Goal: Task Accomplishment & Management: Manage account settings

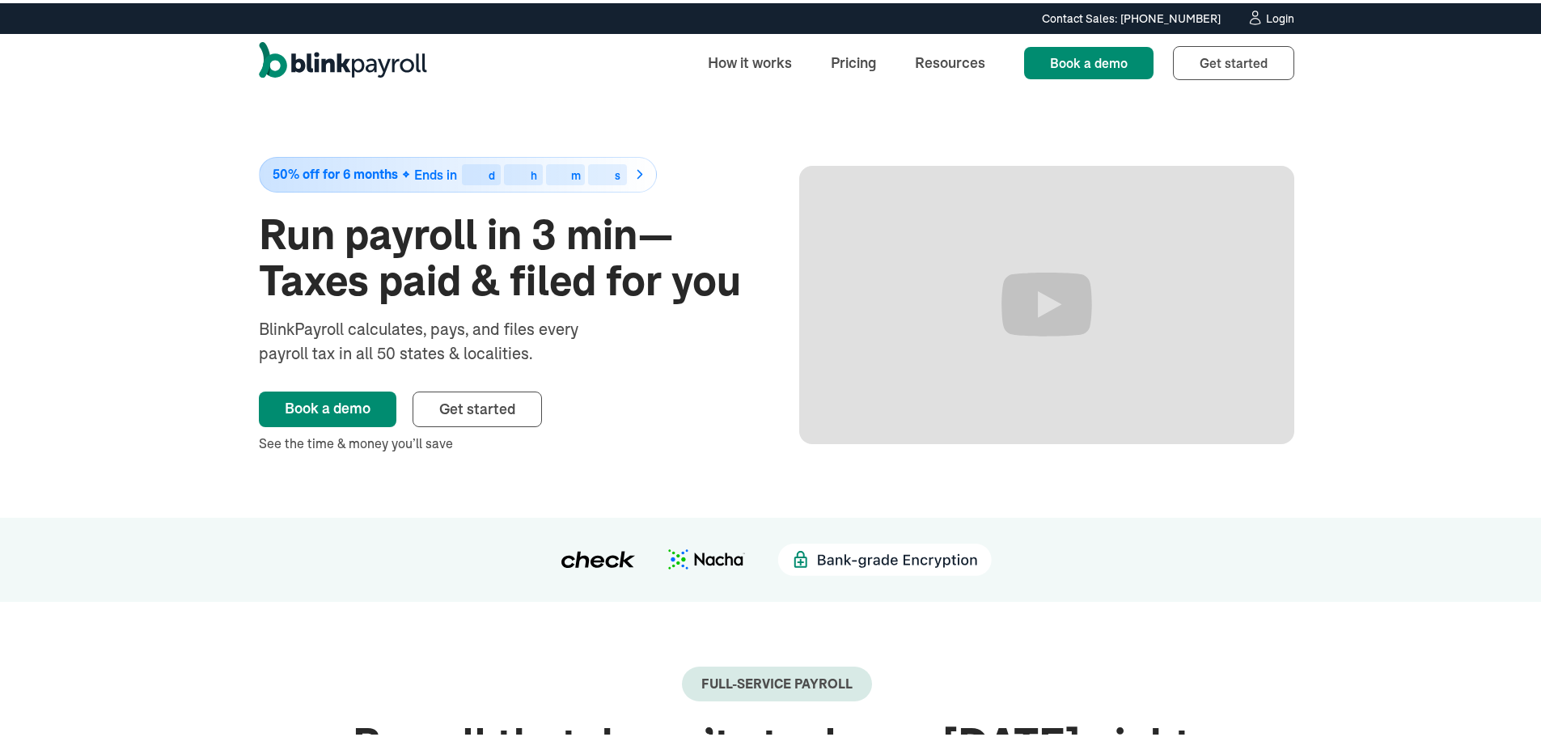
click at [1313, 16] on div "Contact Sales: [PHONE_NUMBER] Contact Sales: [PHONE_NUMBER] Login" at bounding box center [776, 15] width 1100 height 18
click at [1279, 19] on div "Login" at bounding box center [1280, 15] width 28 height 11
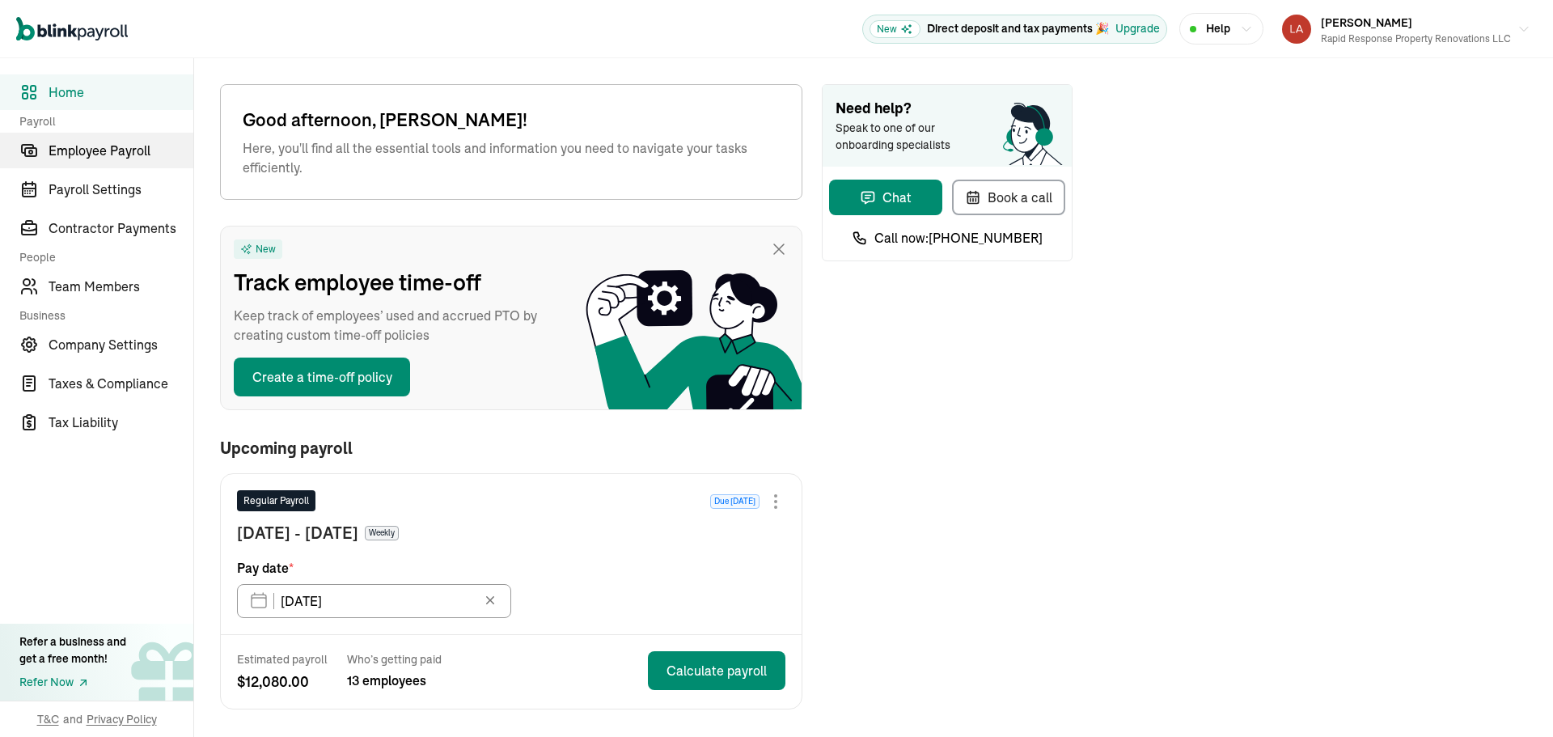
click at [144, 160] on link "Employee Payroll" at bounding box center [96, 151] width 193 height 36
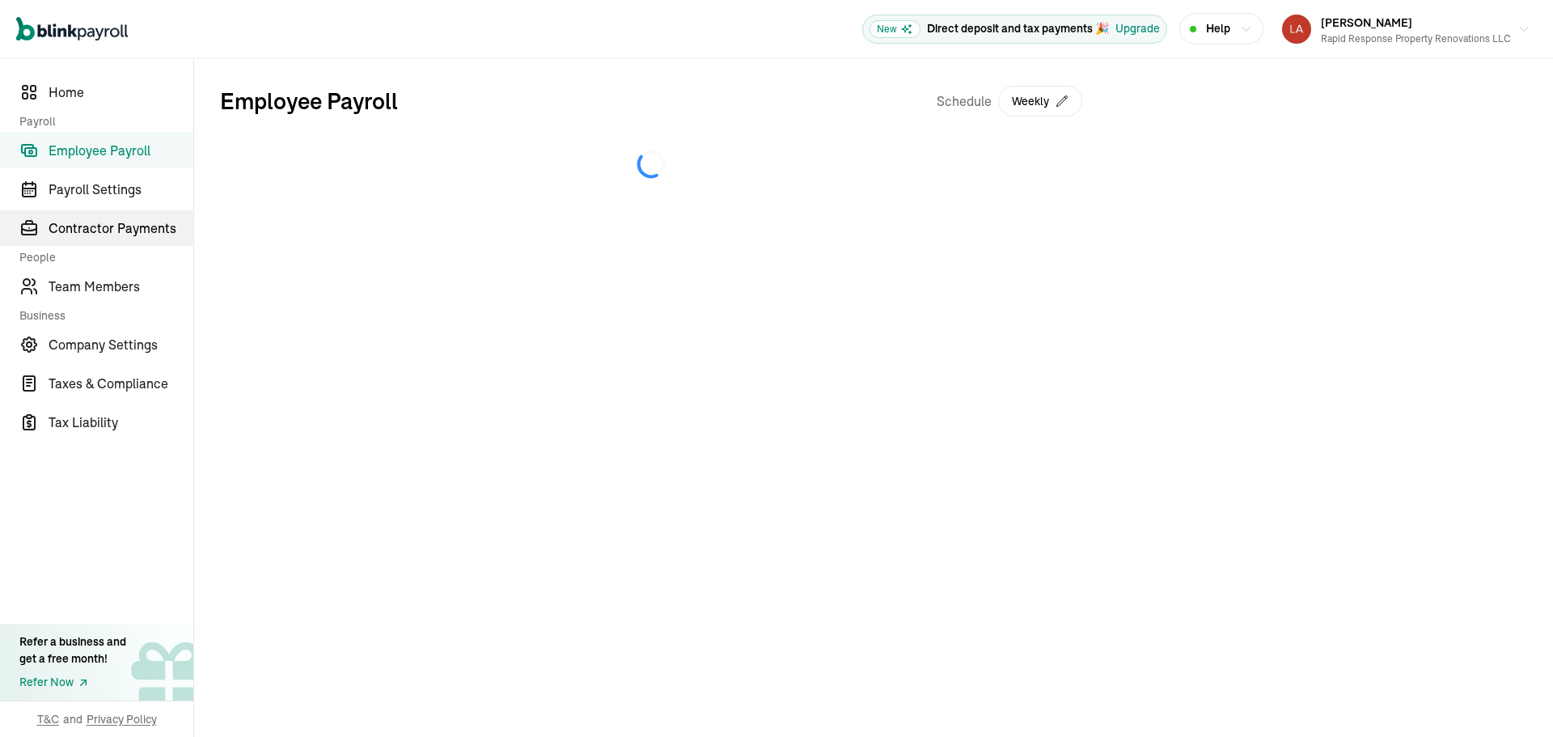
click at [137, 222] on span "Contractor Payments" at bounding box center [121, 227] width 145 height 19
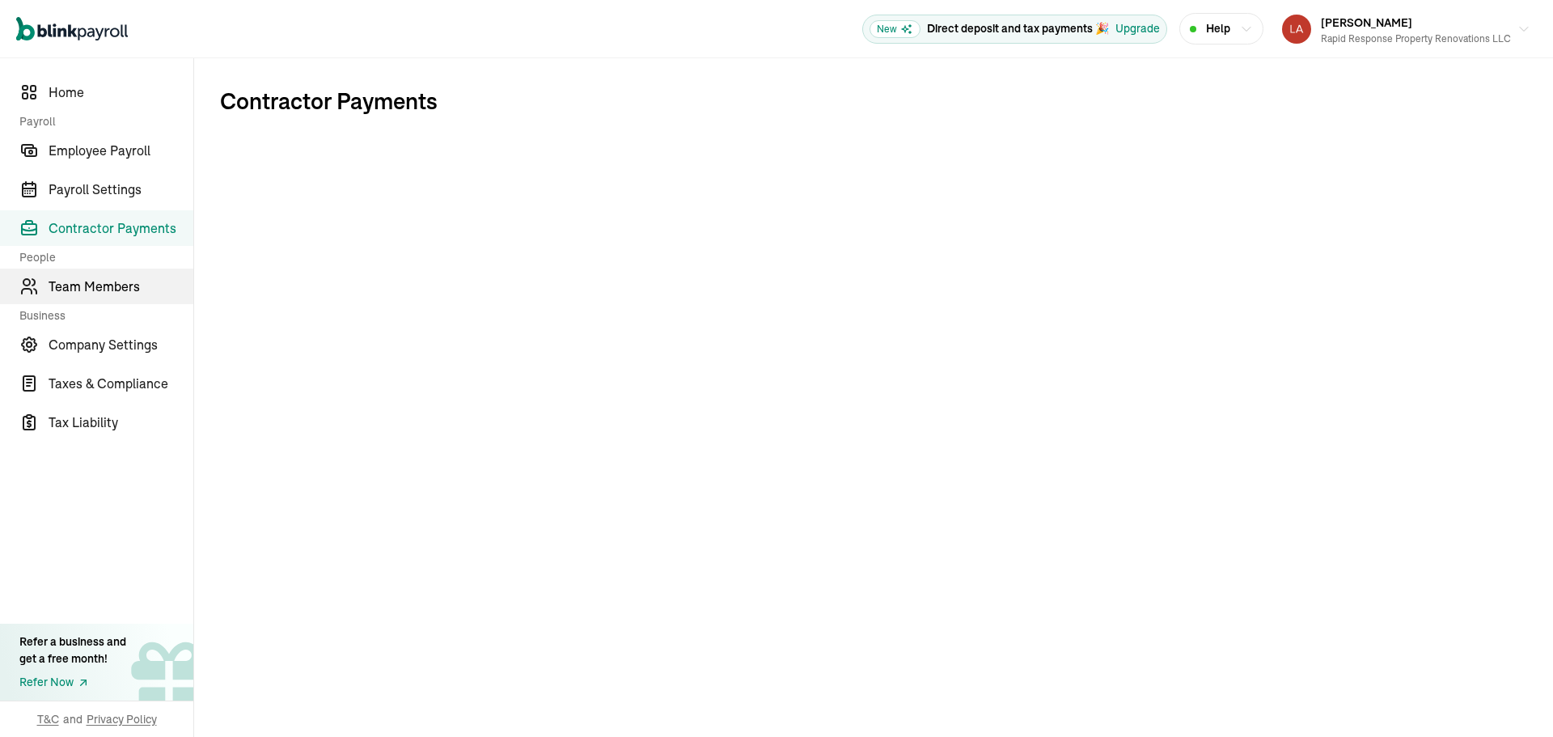
click at [113, 276] on link "Team Members" at bounding box center [96, 286] width 193 height 36
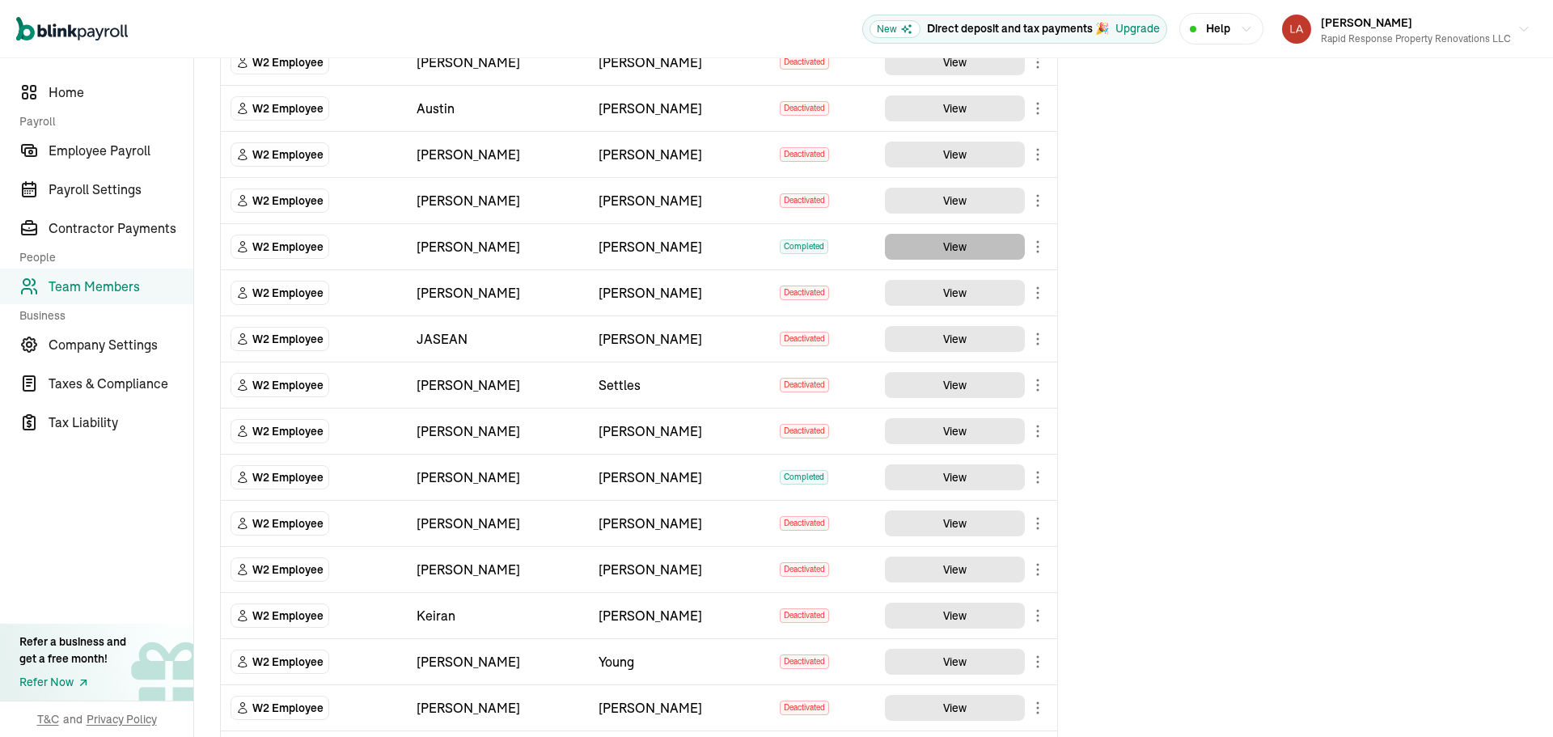
click at [958, 246] on button "View" at bounding box center [955, 247] width 140 height 26
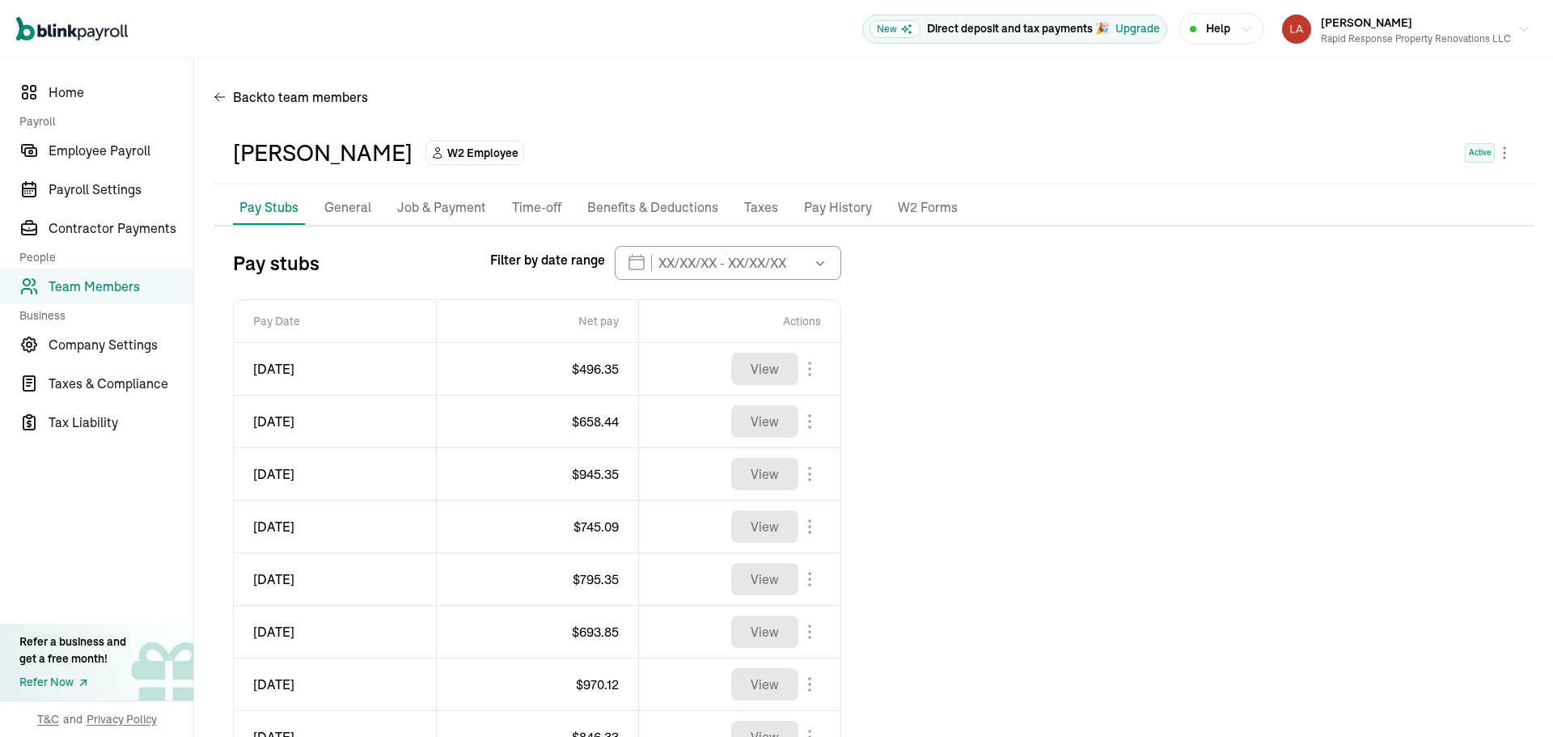
click at [473, 212] on p "Job & Payment" at bounding box center [441, 207] width 89 height 21
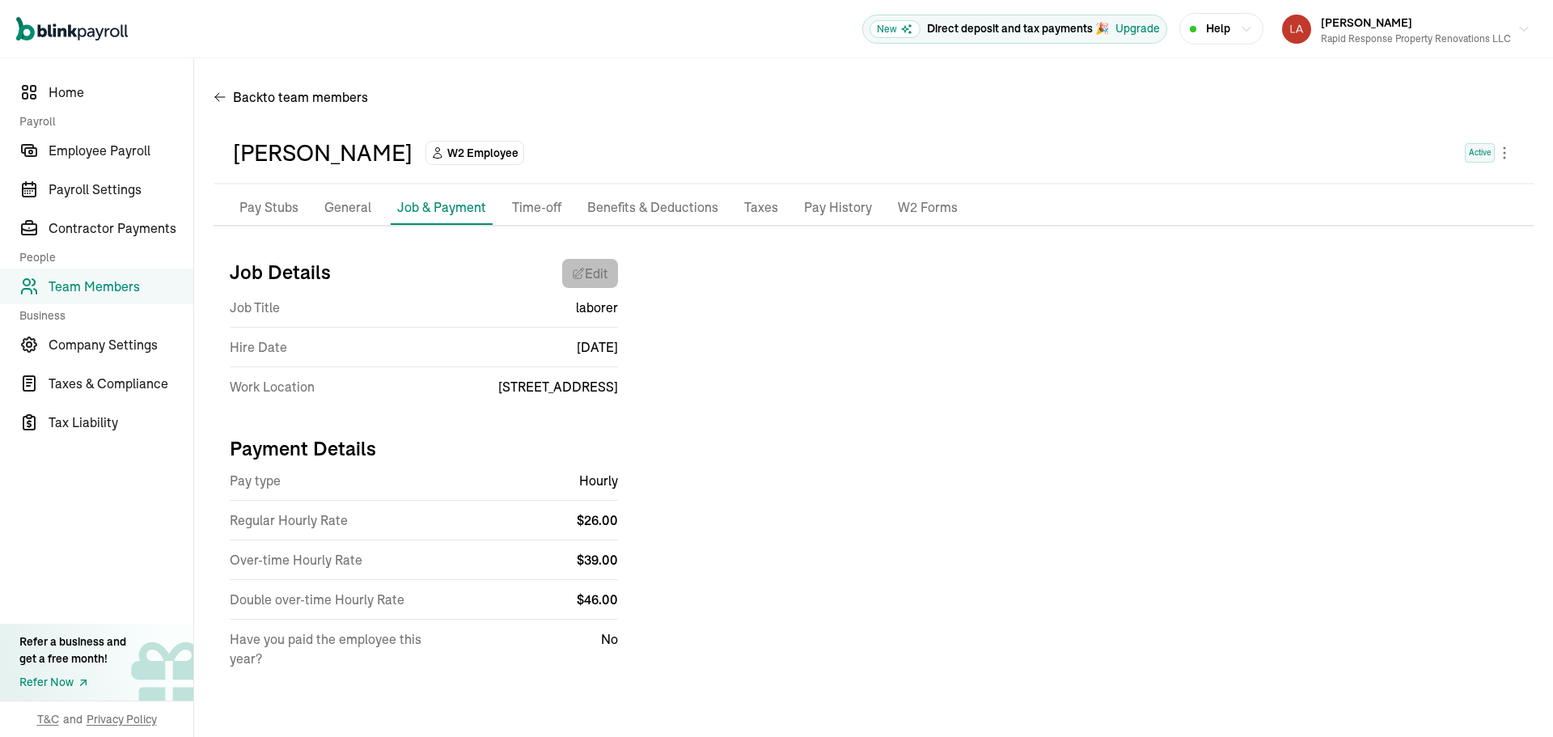
select select "[STREET_ADDRESS]"
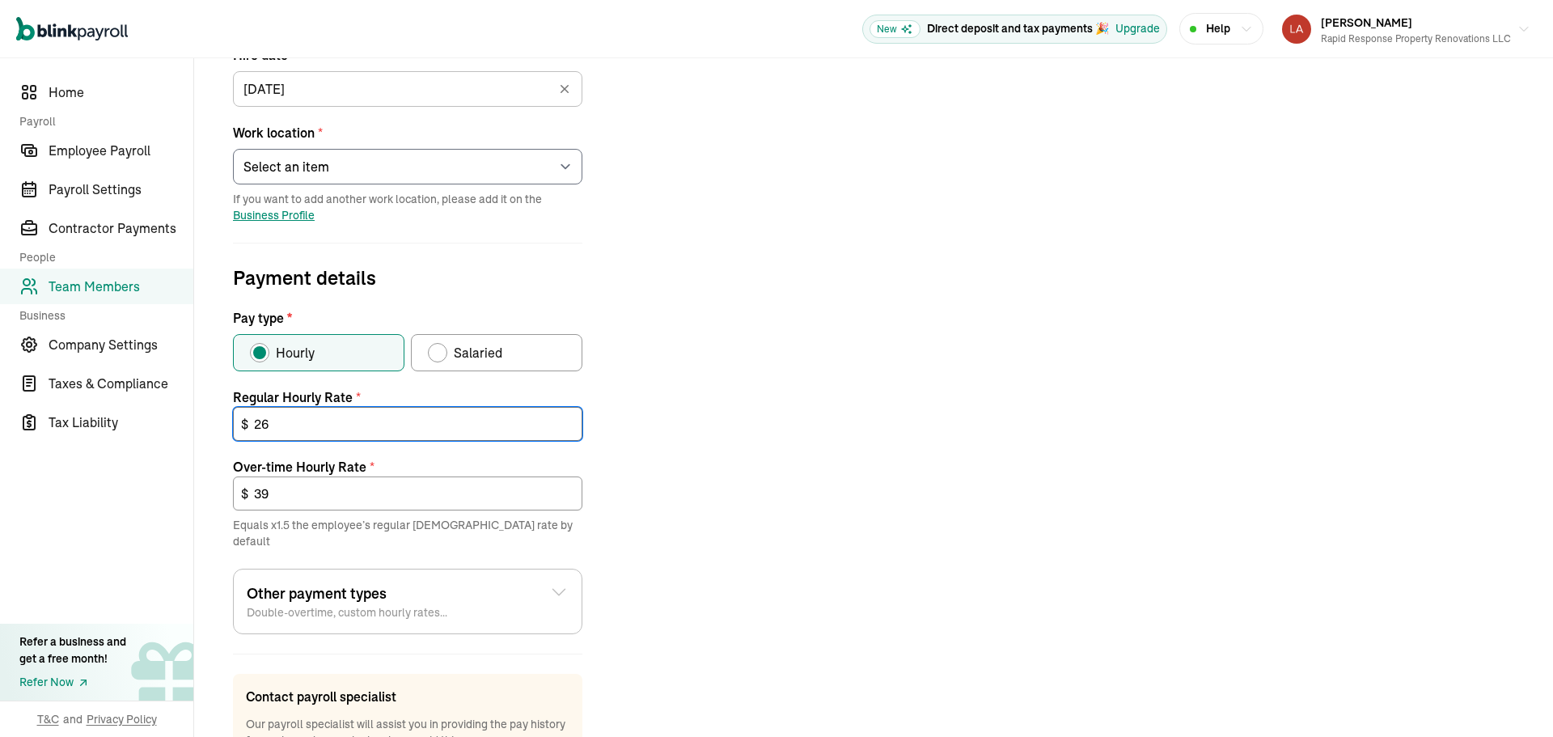
click at [320, 420] on input "26" at bounding box center [407, 424] width 349 height 34
type input "28"
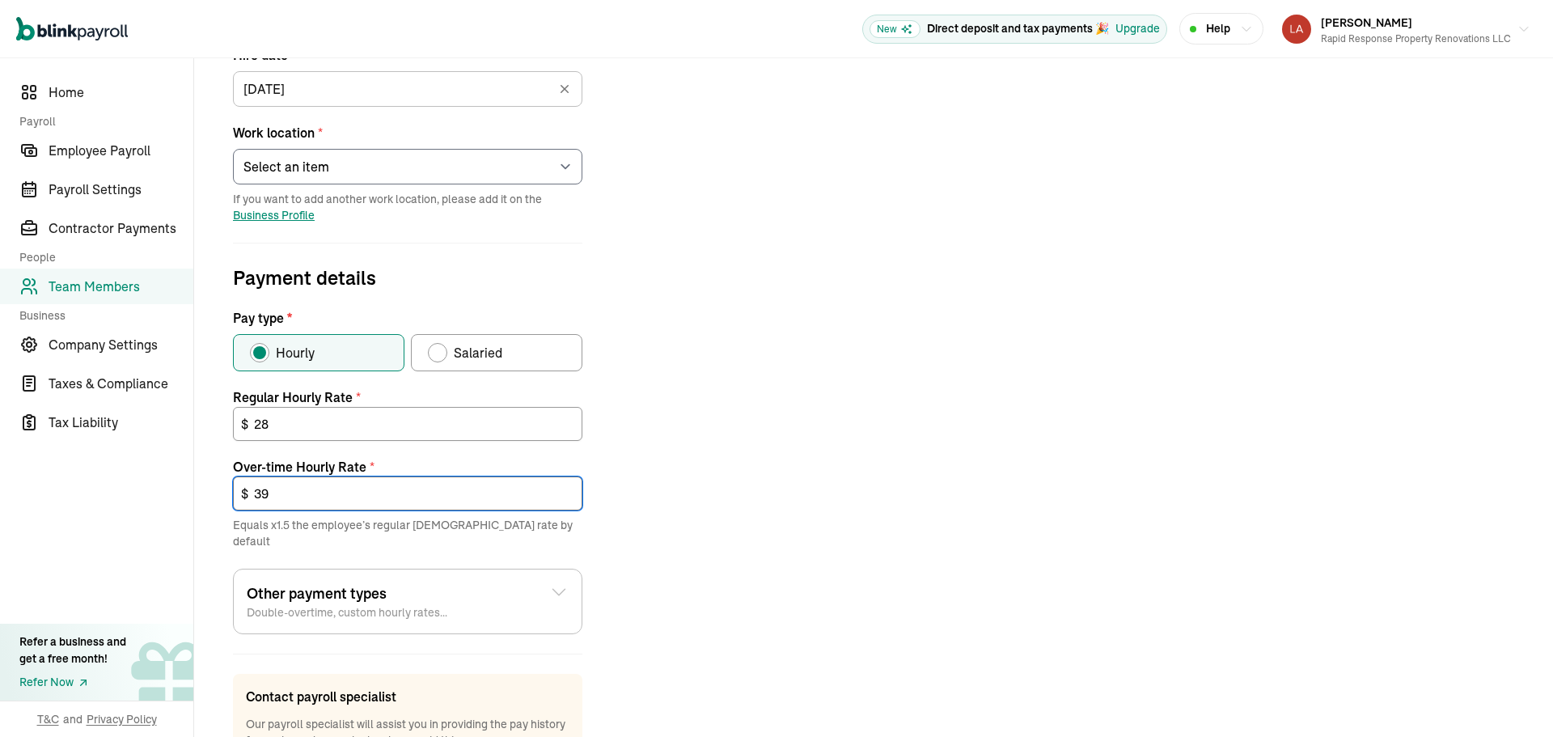
click at [288, 505] on input "39" at bounding box center [407, 493] width 349 height 34
click at [290, 504] on input "39" at bounding box center [407, 493] width 349 height 34
type input "42"
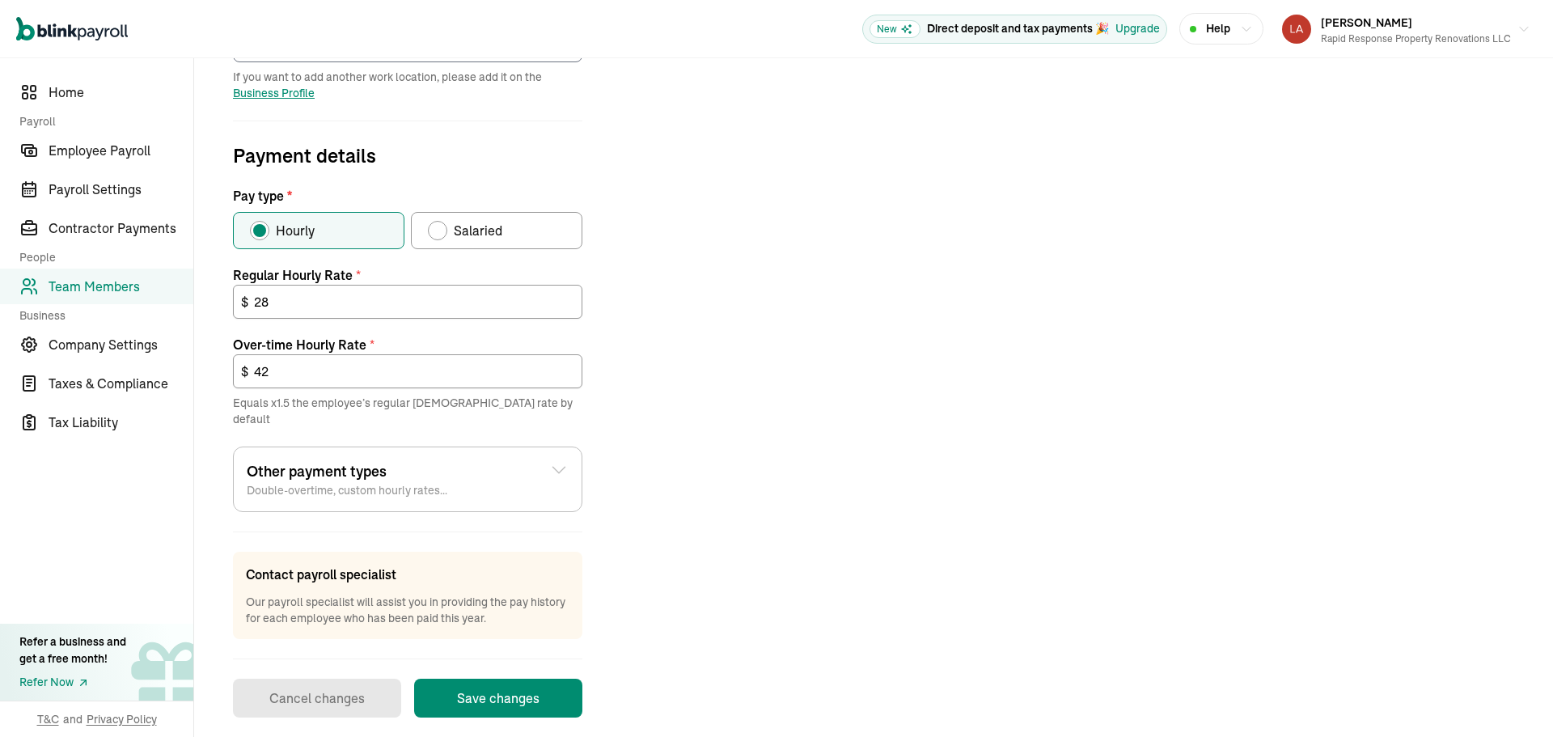
click at [770, 460] on div "Job details Job title (optional) laborer Hire date * [DATE] [DATE] Mon Tue Wed …" at bounding box center [874, 258] width 1320 height 917
click at [531, 679] on button "Save changes" at bounding box center [498, 698] width 168 height 39
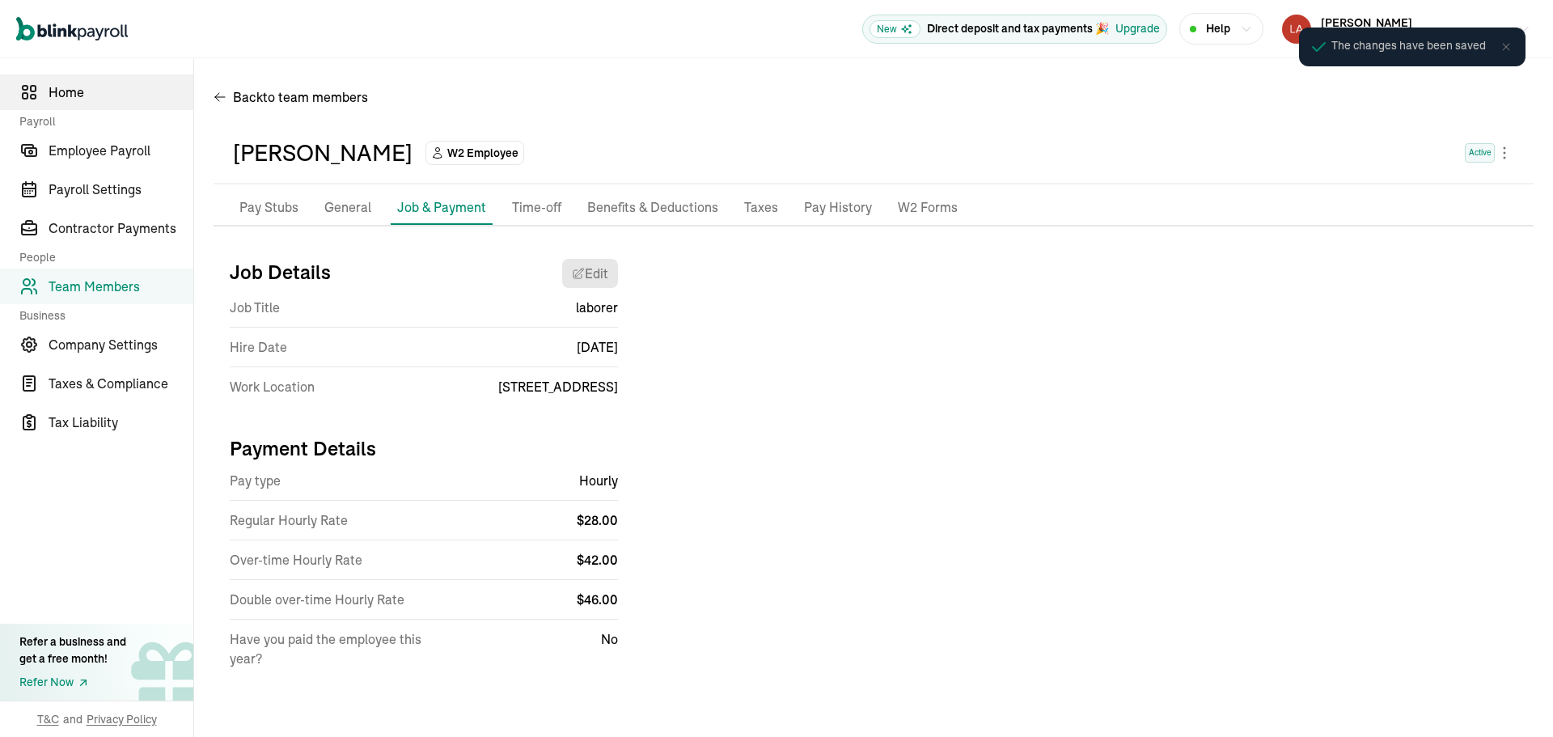
click at [107, 103] on link "Home" at bounding box center [96, 92] width 193 height 36
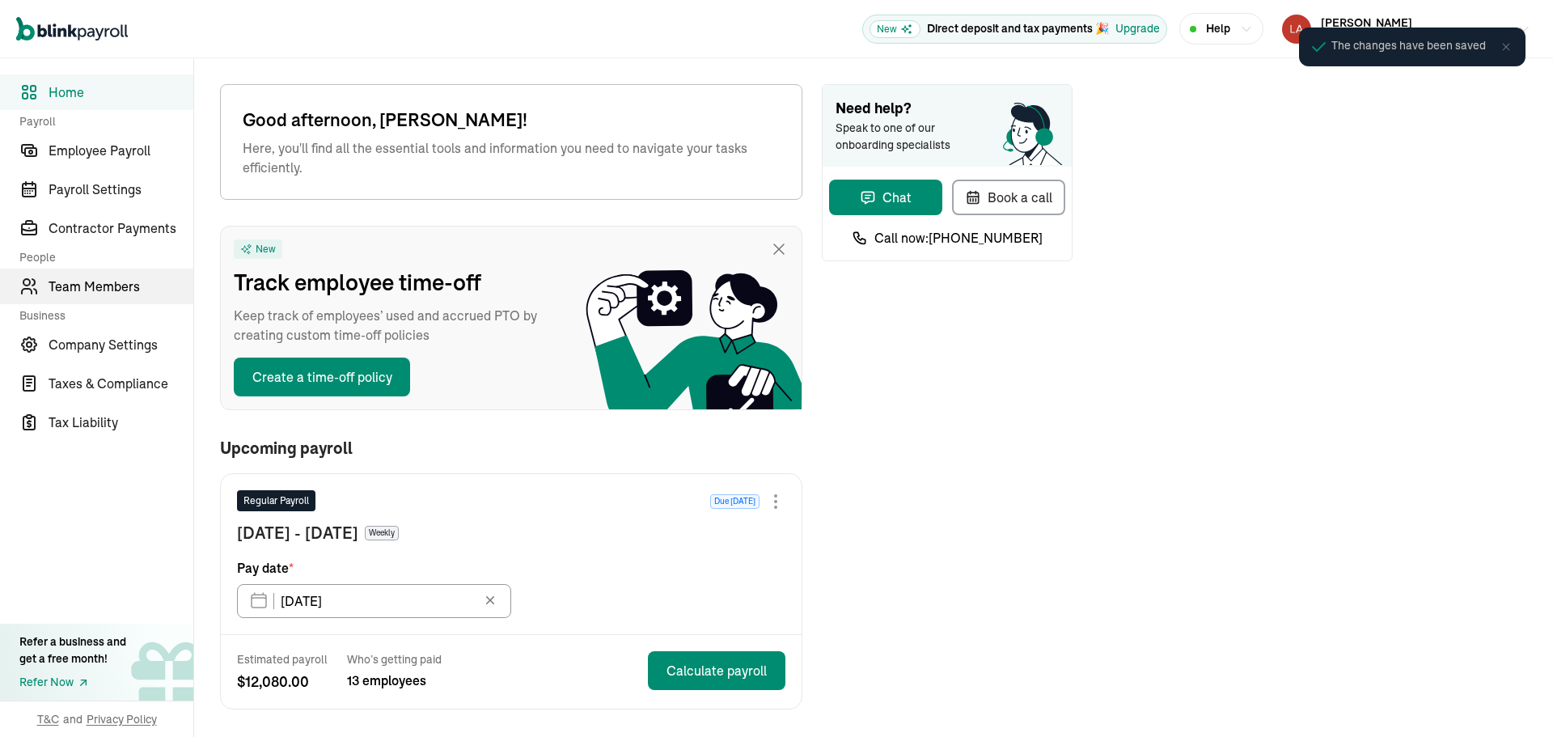
click at [103, 290] on span "Team Members" at bounding box center [121, 286] width 145 height 19
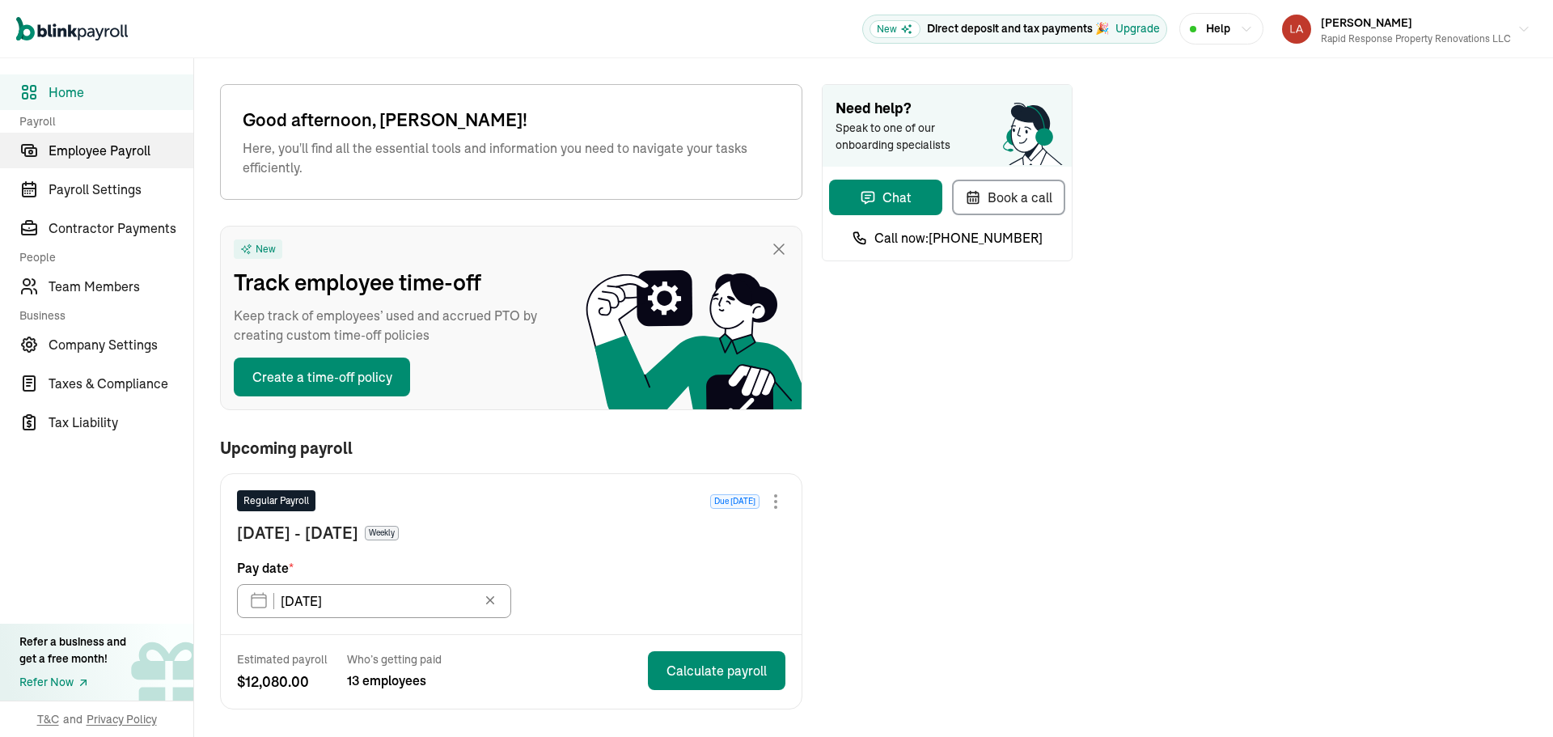
click at [144, 160] on link "Employee Payroll" at bounding box center [96, 151] width 193 height 36
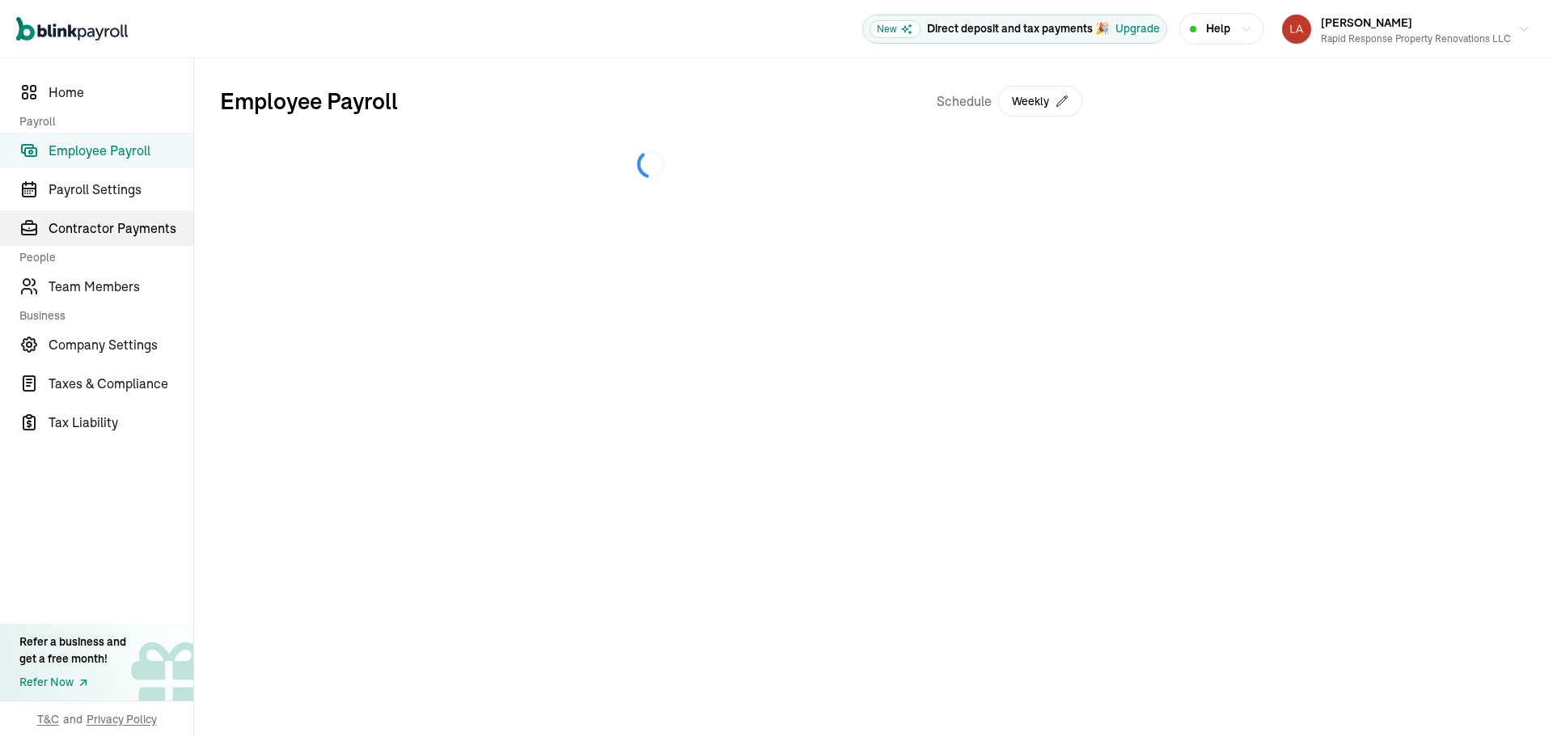
click at [137, 222] on span "Contractor Payments" at bounding box center [121, 227] width 145 height 19
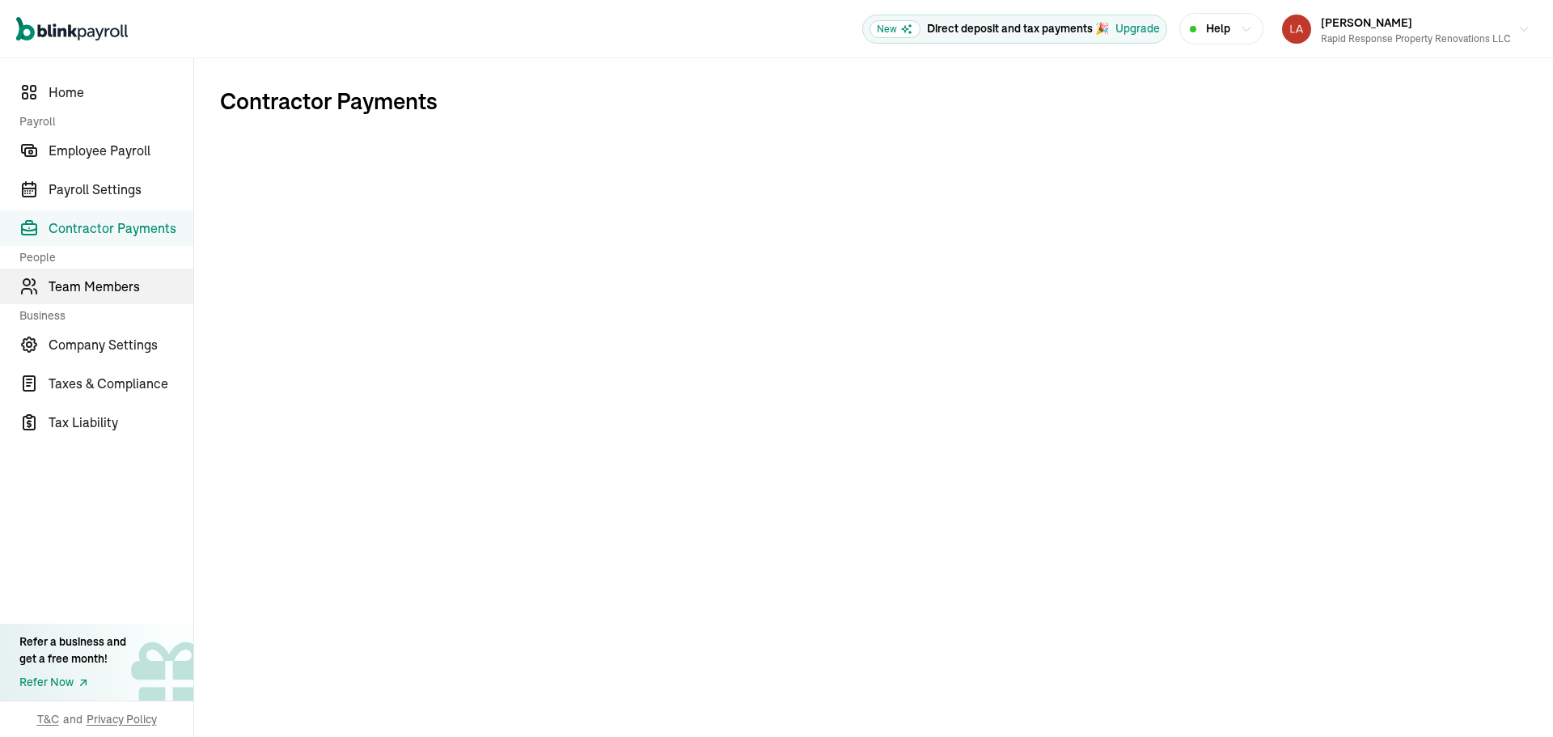
click at [113, 276] on link "Team Members" at bounding box center [96, 286] width 193 height 36
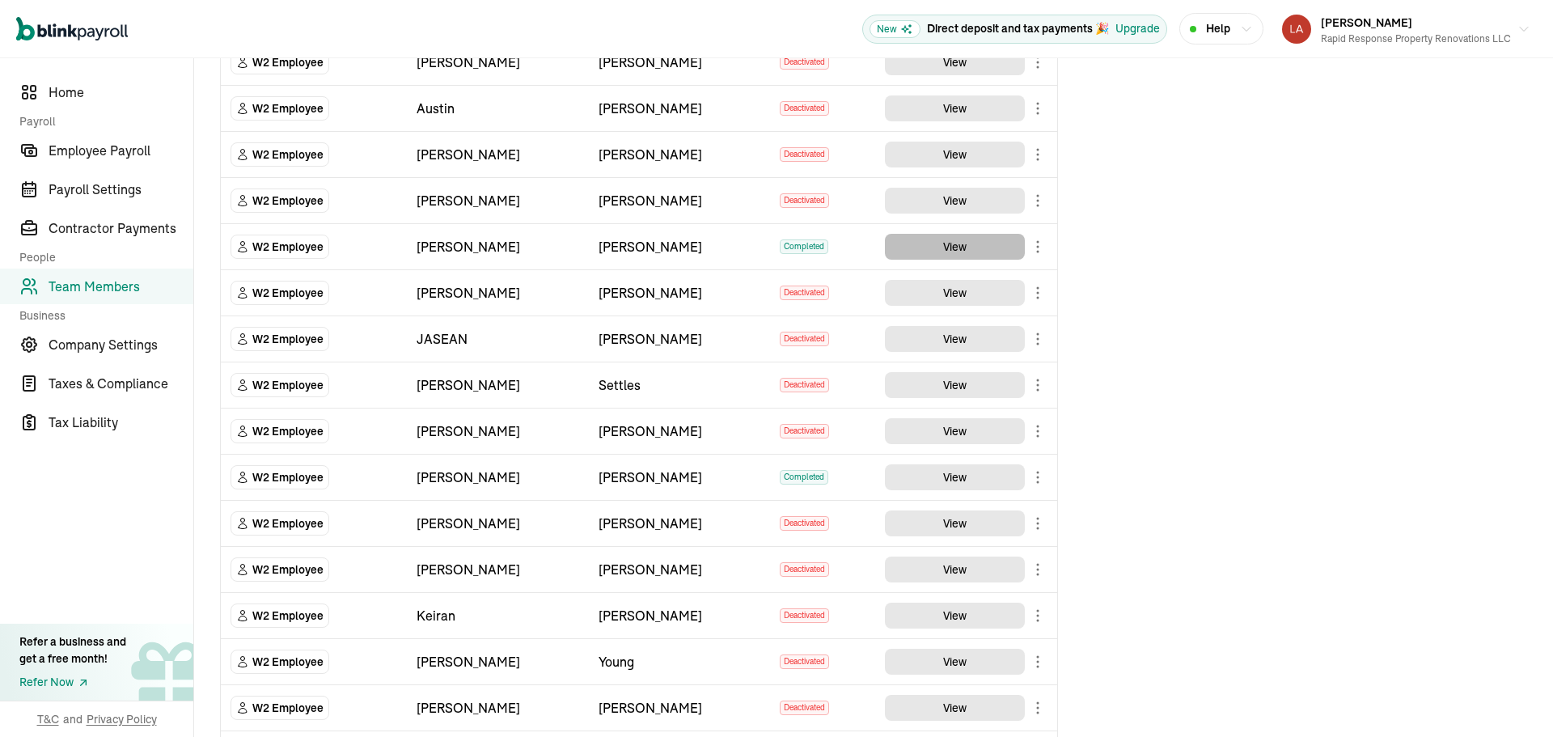
click at [958, 246] on button "View" at bounding box center [955, 247] width 140 height 26
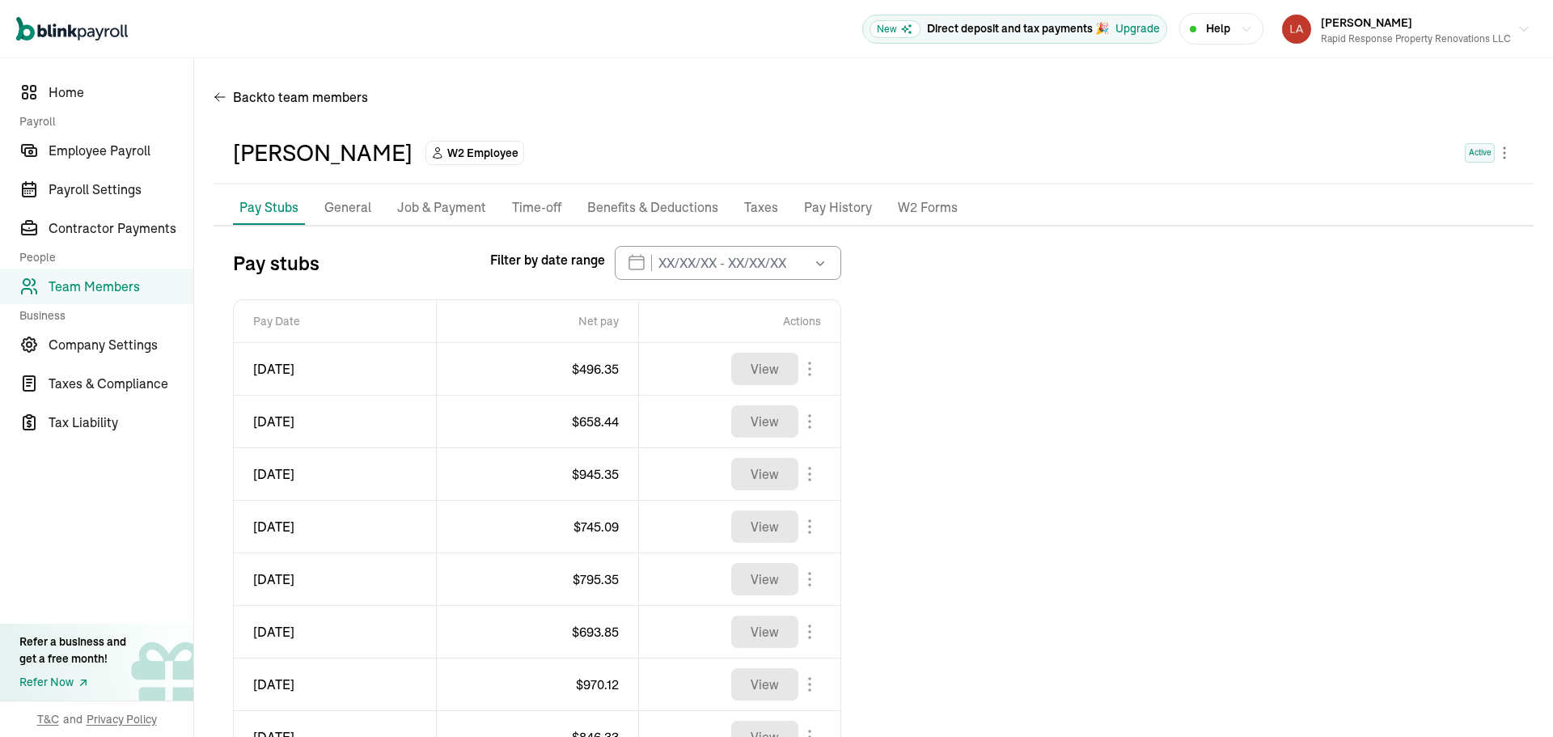
click at [473, 212] on p "Job & Payment" at bounding box center [441, 207] width 89 height 21
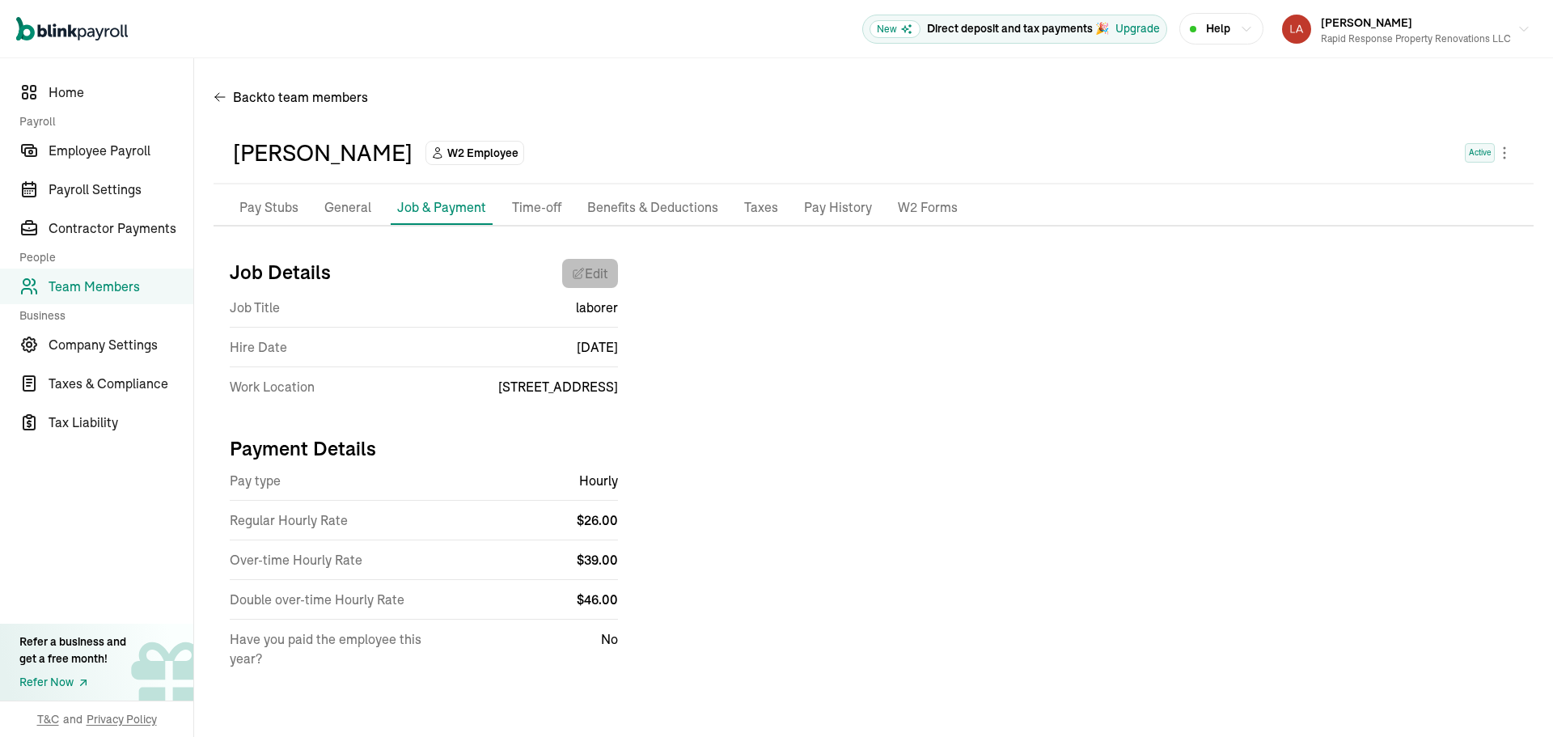
select select "[STREET_ADDRESS]"
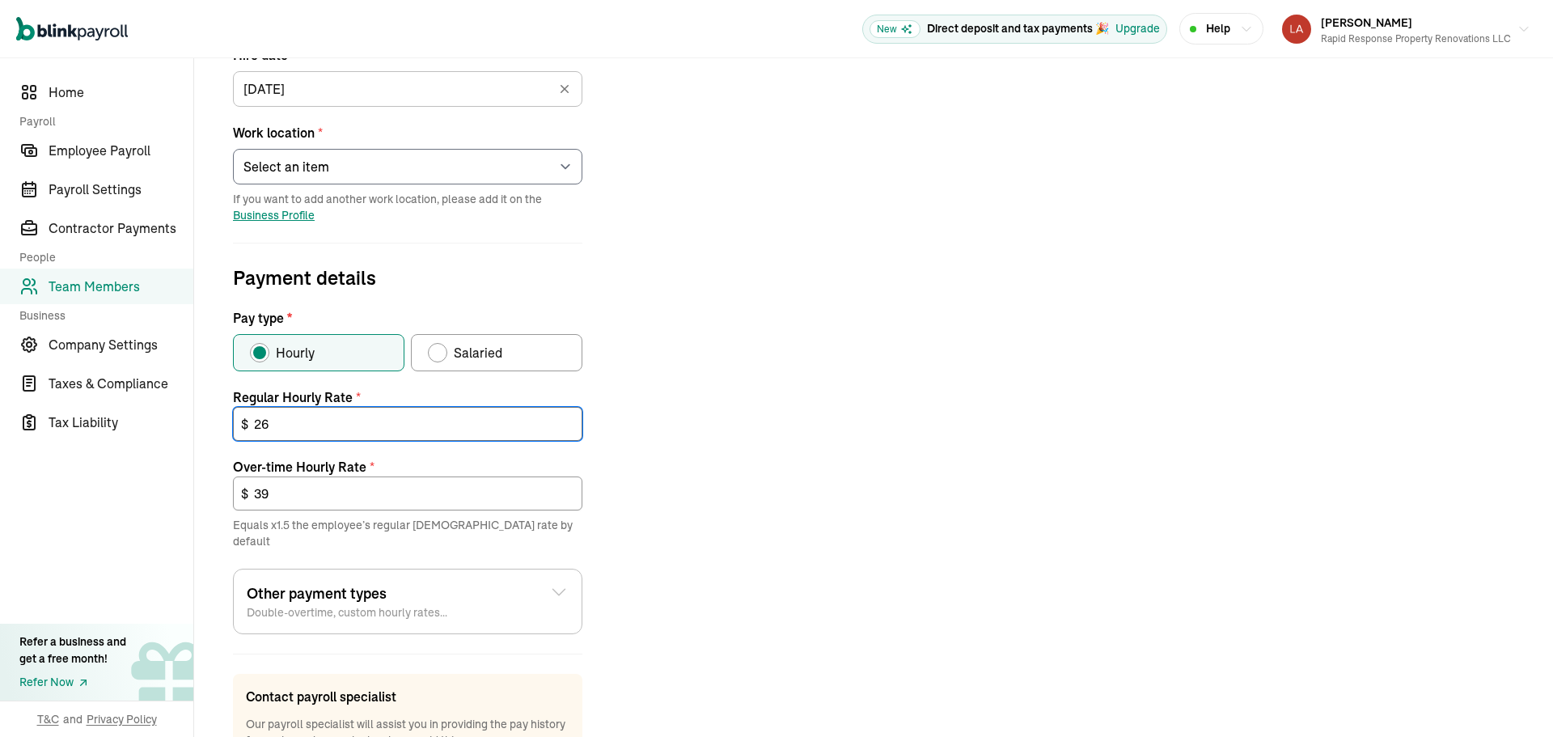
click at [320, 420] on input "26" at bounding box center [407, 424] width 349 height 34
type input "28"
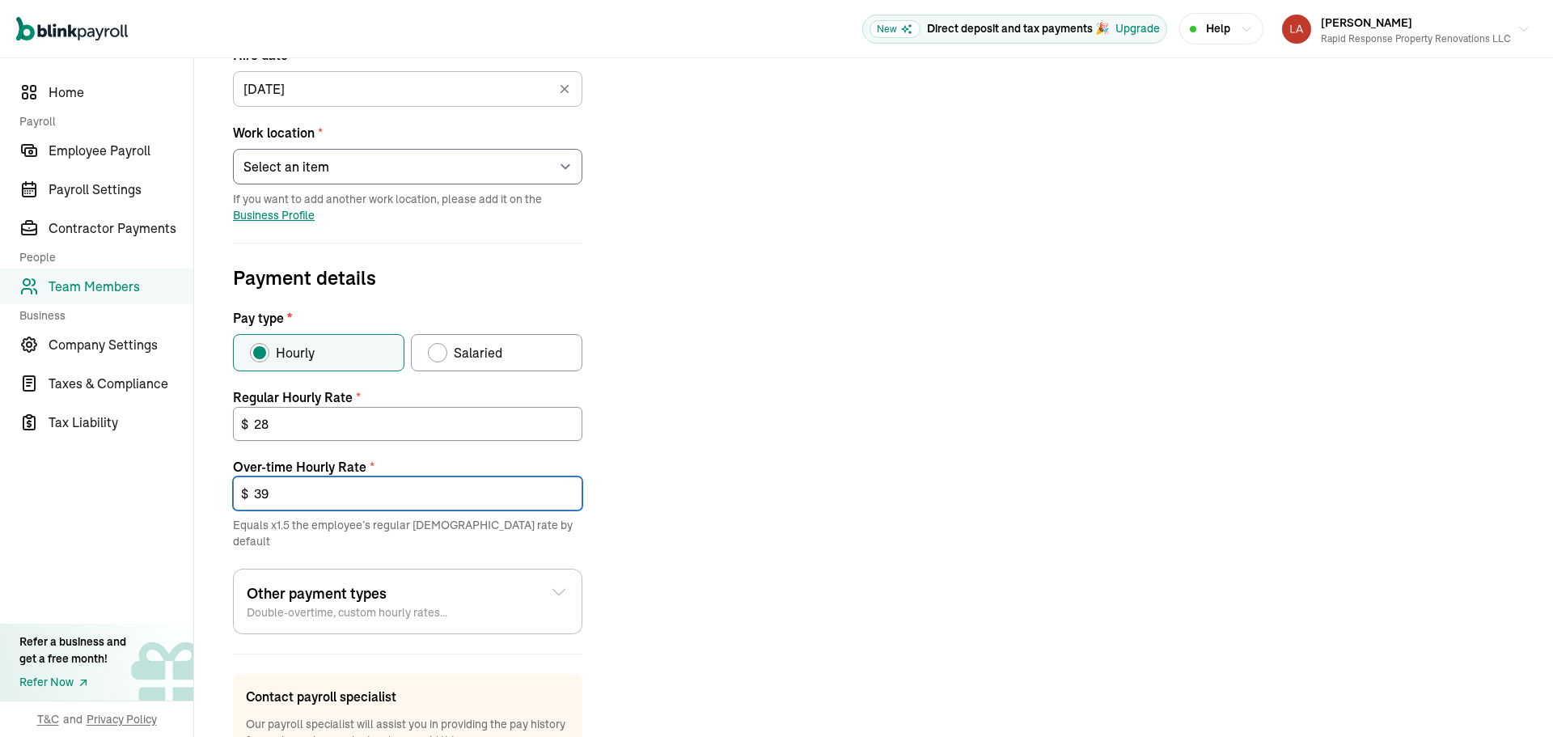
click at [288, 505] on input "39" at bounding box center [407, 493] width 349 height 34
click at [290, 504] on input "39" at bounding box center [407, 493] width 349 height 34
type input "42"
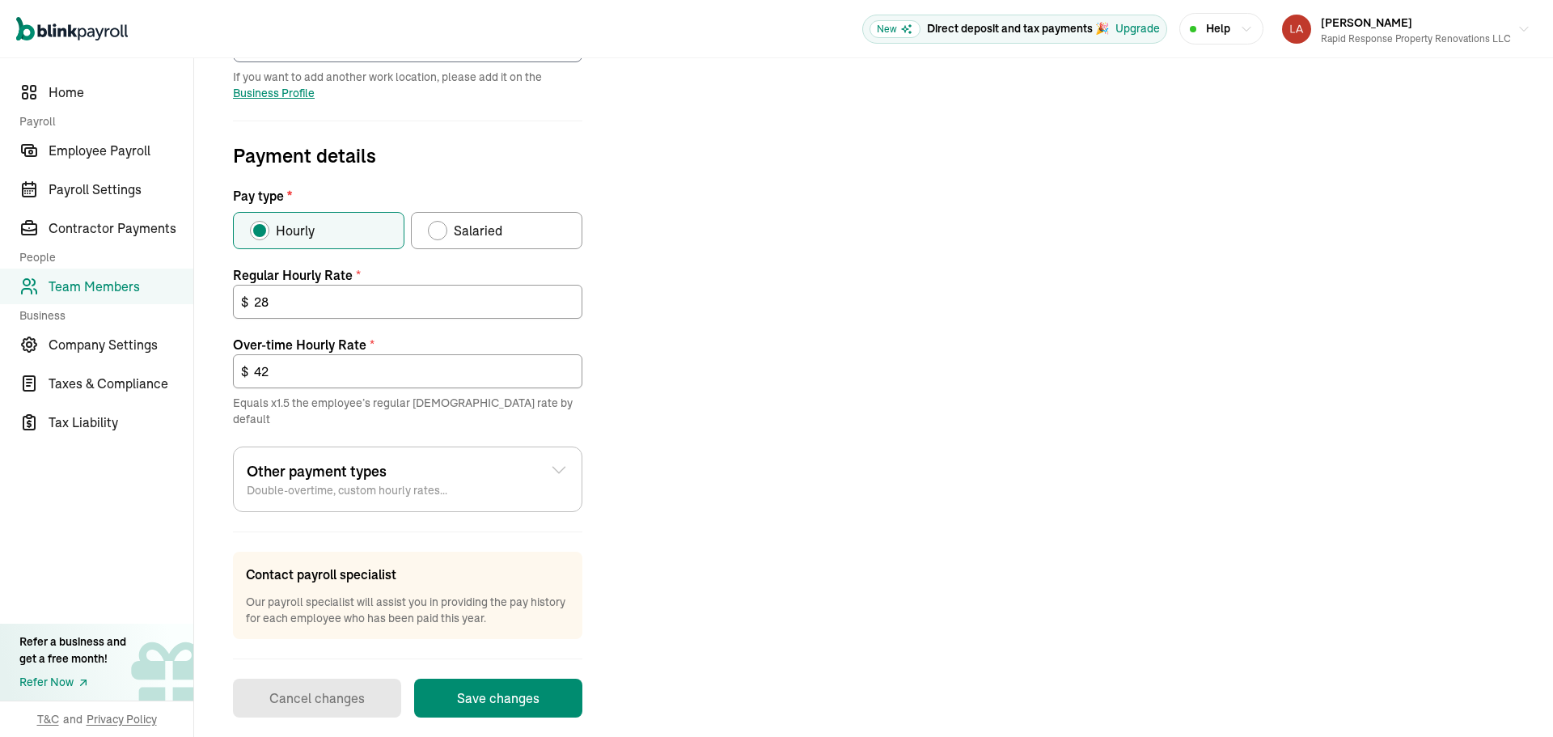
click at [770, 460] on div "Job details Job title (optional) laborer Hire date * [DATE] [DATE] Mon Tue Wed …" at bounding box center [874, 258] width 1320 height 917
click at [531, 679] on button "Save changes" at bounding box center [498, 698] width 168 height 39
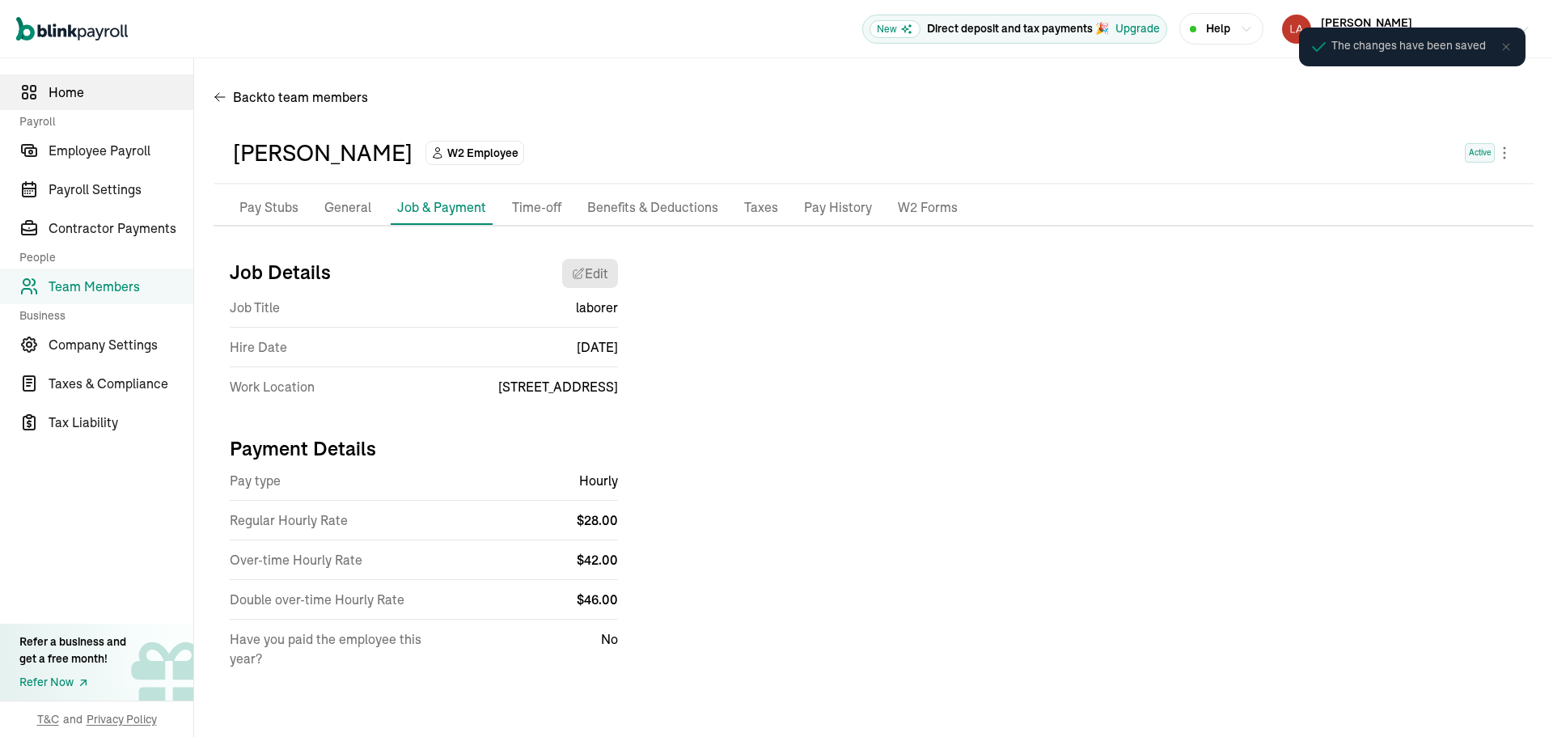
click at [107, 103] on link "Home" at bounding box center [96, 92] width 193 height 36
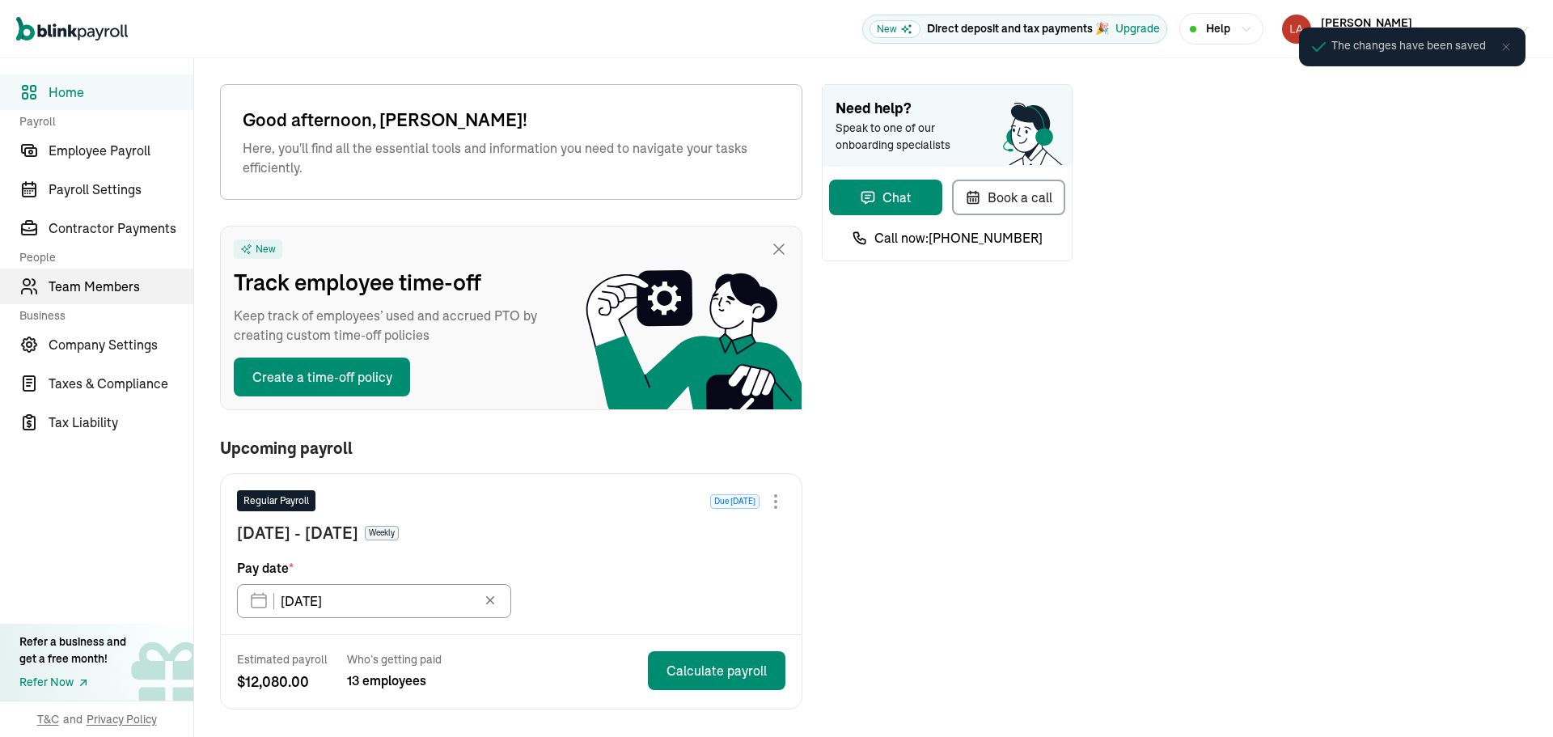
click at [103, 290] on span "Team Members" at bounding box center [121, 286] width 145 height 19
